Goal: Task Accomplishment & Management: Complete application form

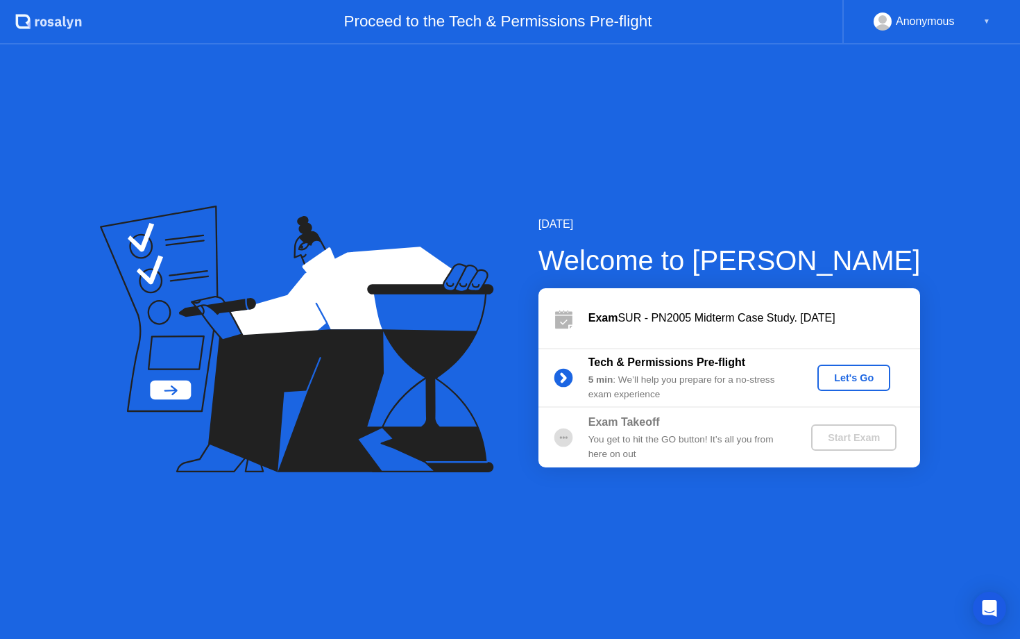
click at [643, 328] on div "Exam SUR - PN2005 Midterm Case Study. [DATE]" at bounding box center [730, 318] width 382 height 60
click at [825, 373] on div "Let's Go" at bounding box center [854, 377] width 62 height 11
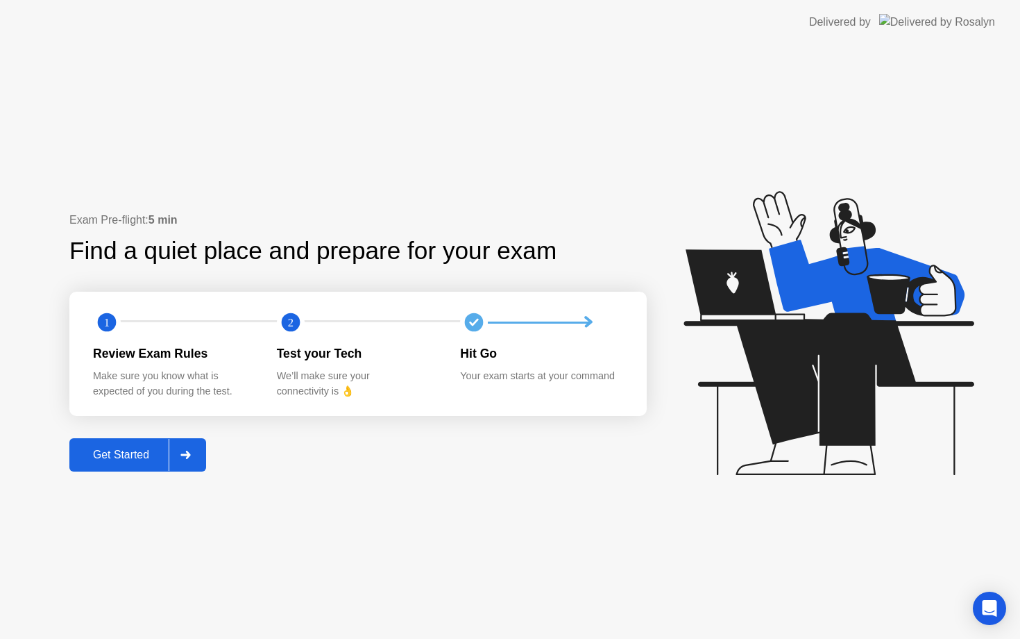
click at [103, 452] on div "Get Started" at bounding box center [121, 454] width 95 height 12
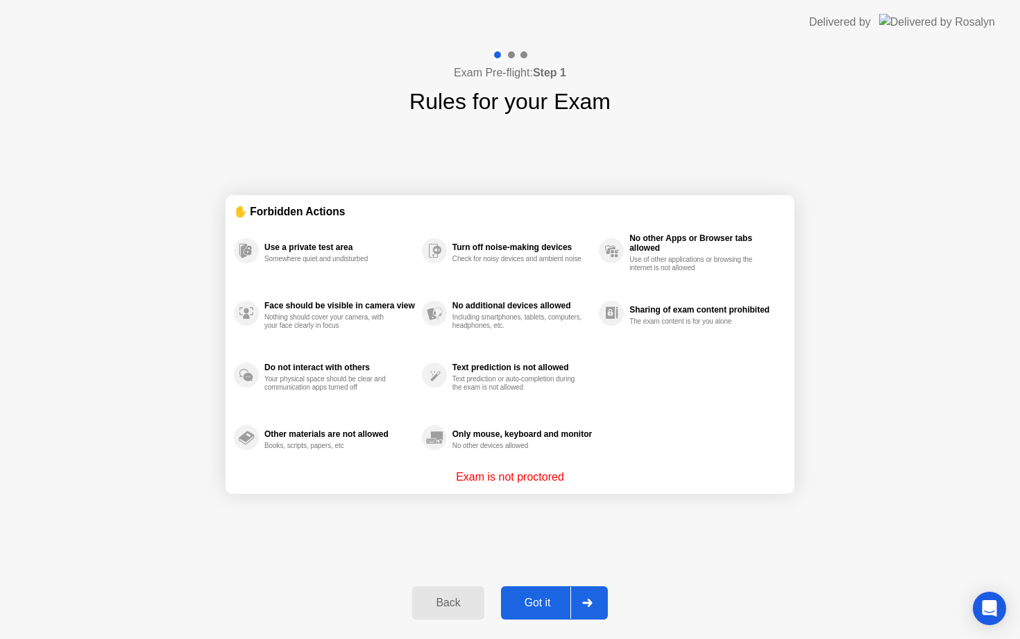
click at [521, 607] on div "Got it" at bounding box center [537, 602] width 65 height 12
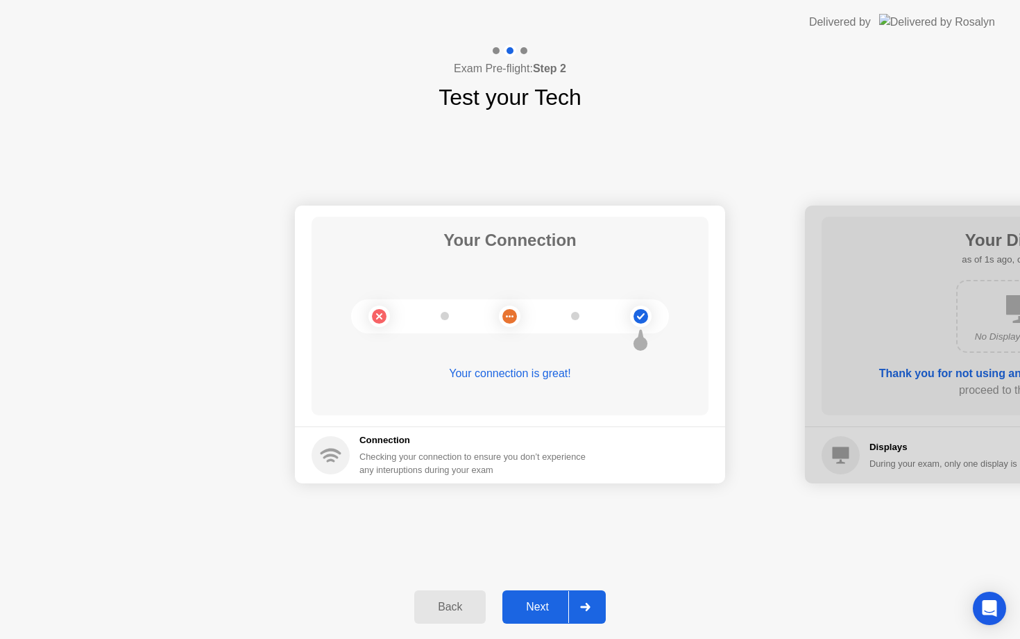
click at [536, 600] on div "Next" at bounding box center [538, 606] width 62 height 12
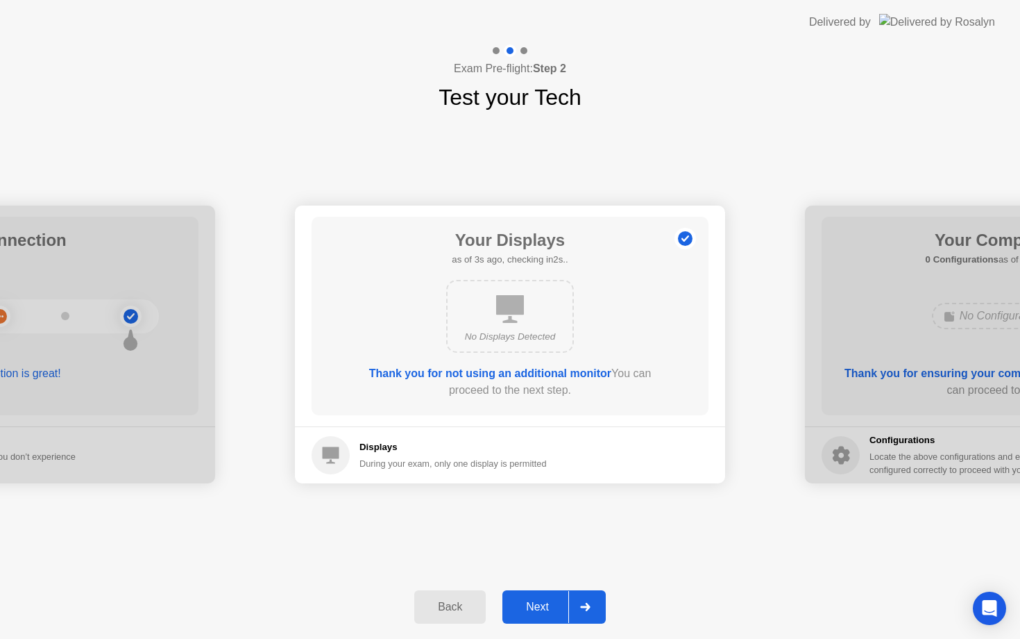
click at [536, 600] on div "Next" at bounding box center [538, 606] width 62 height 12
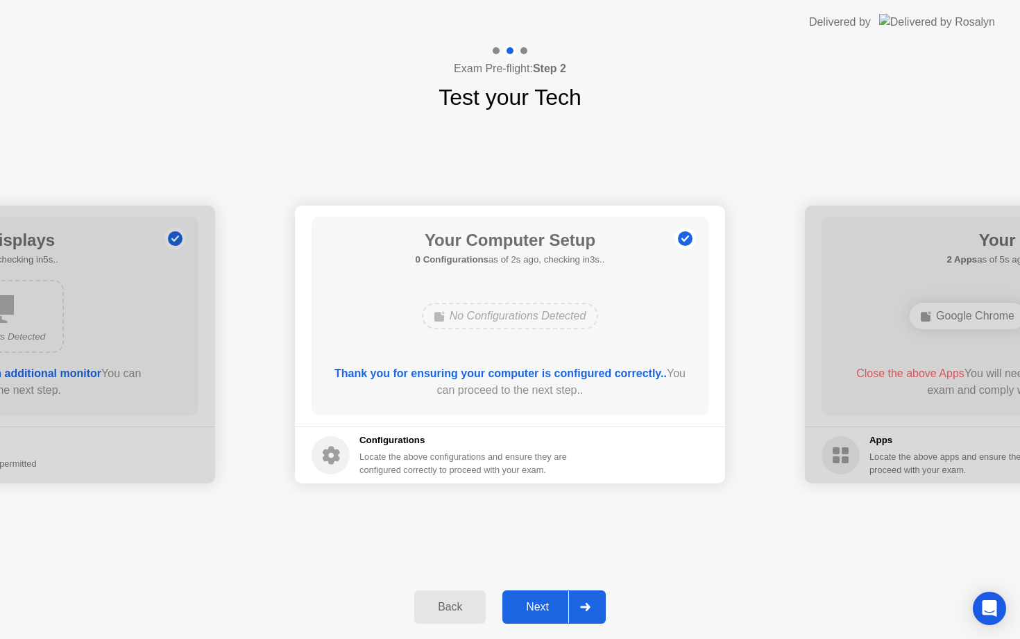
click at [536, 600] on div "Next" at bounding box center [538, 606] width 62 height 12
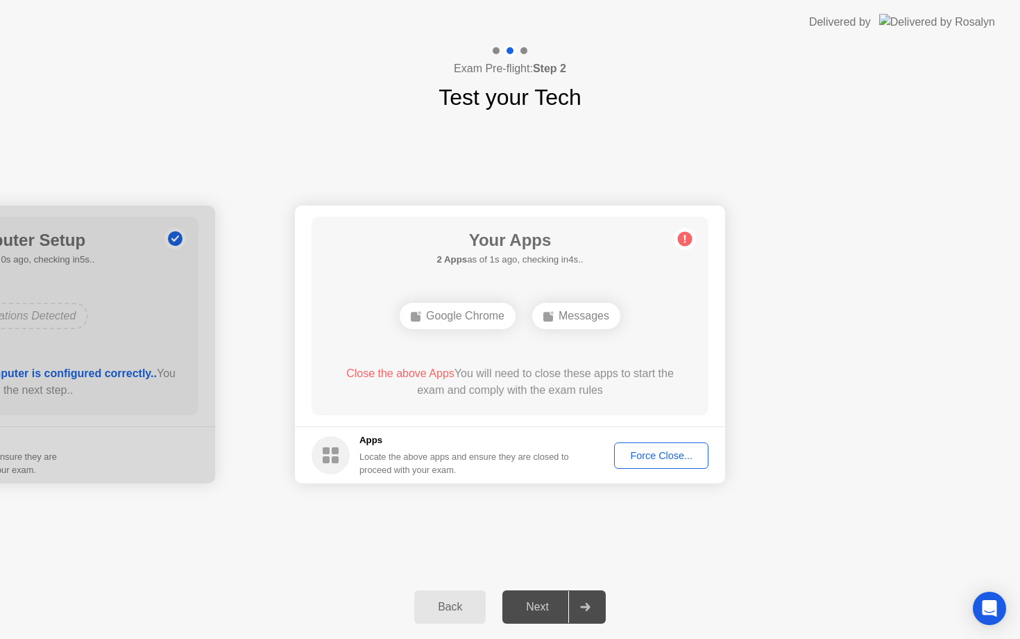
click at [634, 457] on div "Force Close..." at bounding box center [661, 455] width 85 height 11
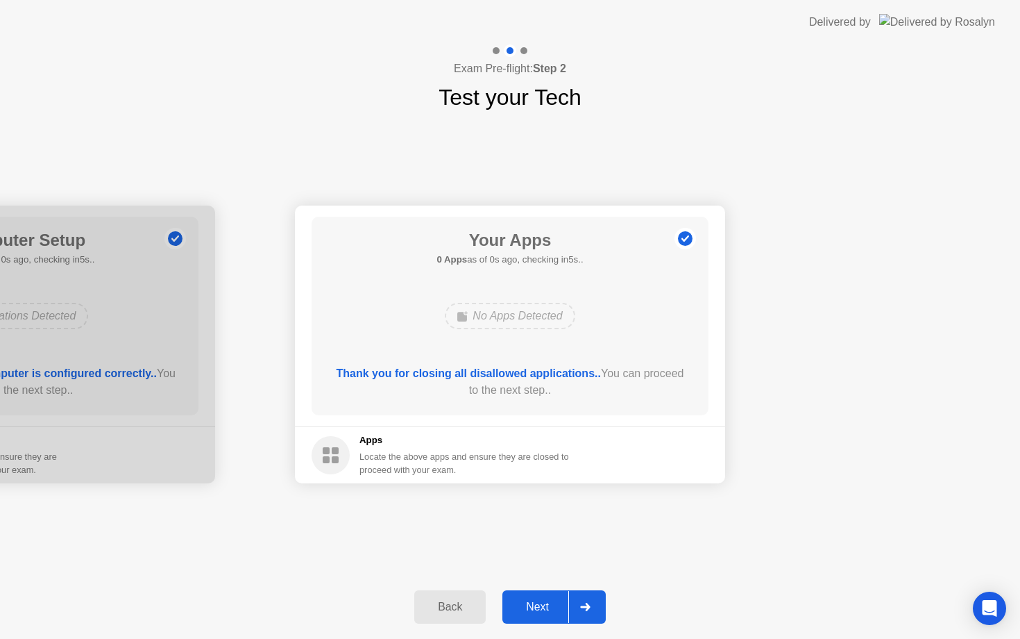
click at [544, 602] on div "Next" at bounding box center [538, 606] width 62 height 12
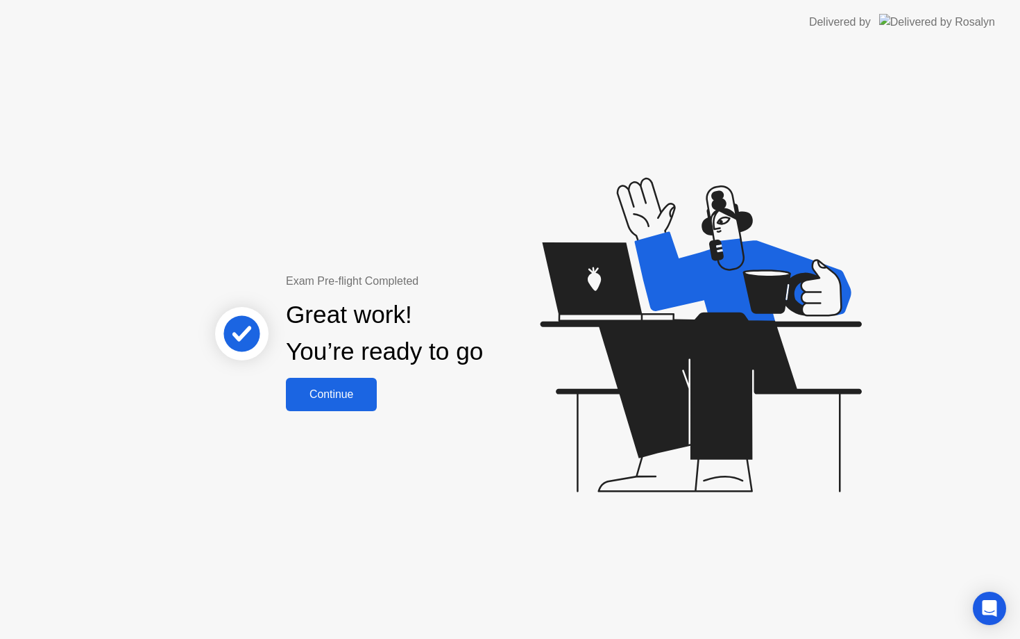
click at [332, 389] on div "Continue" at bounding box center [331, 394] width 83 height 12
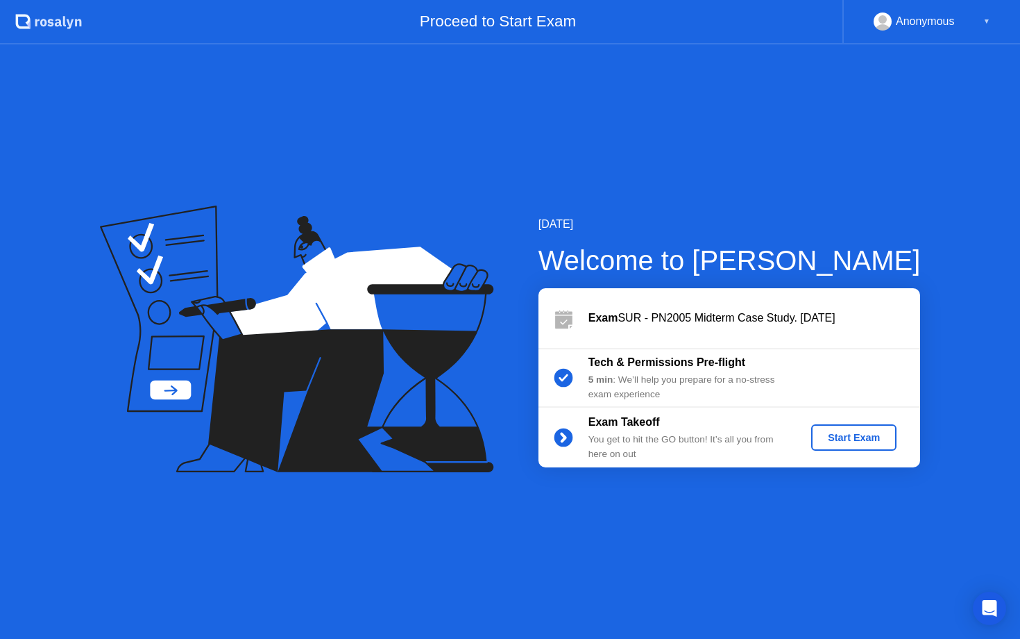
click at [866, 434] on div "Start Exam" at bounding box center [854, 437] width 74 height 11
